Goal: Find specific page/section: Find specific page/section

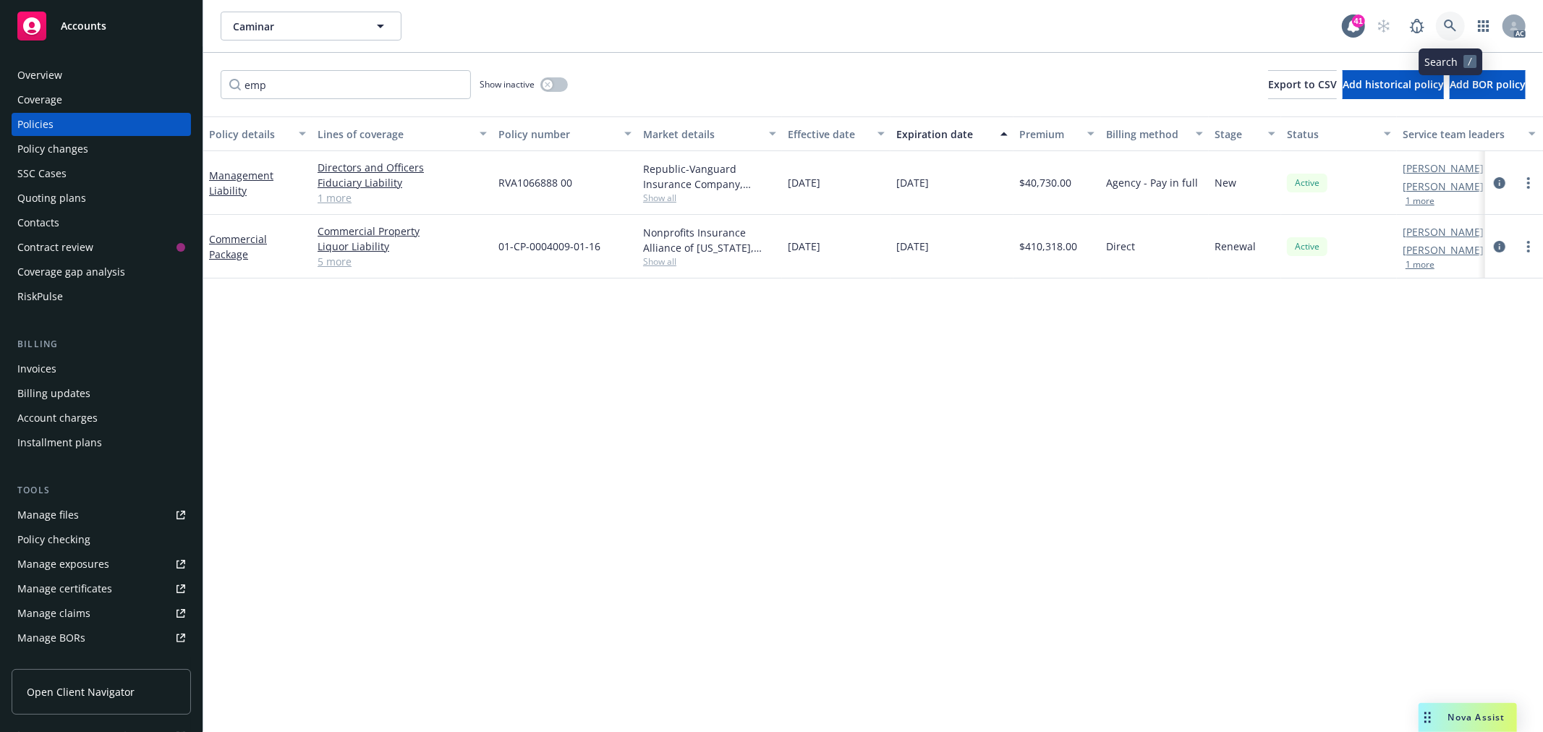
click at [1457, 24] on link at bounding box center [1450, 26] width 29 height 29
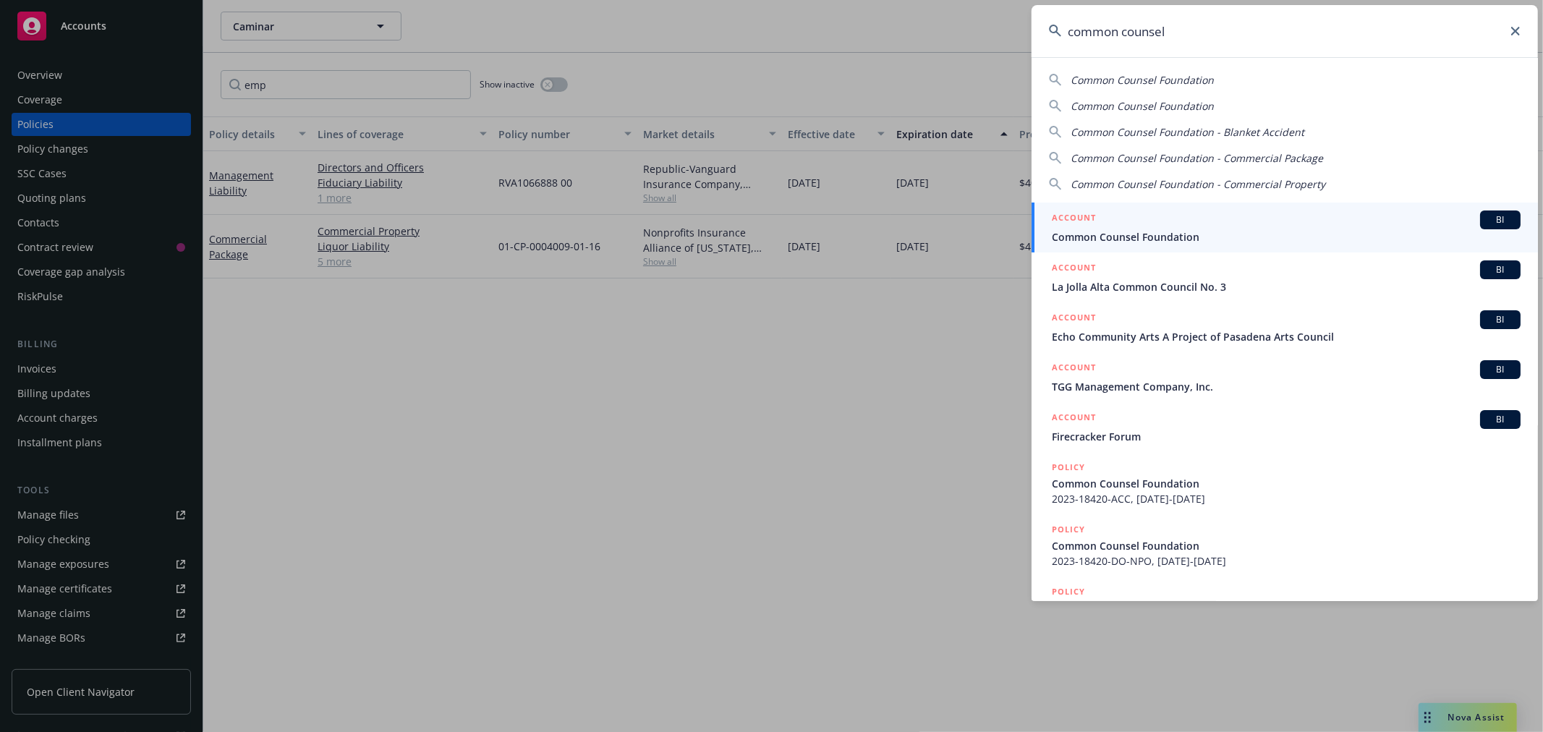
type input "common counsel"
click at [1298, 234] on span "Common Counsel Foundation" at bounding box center [1286, 236] width 469 height 15
